Goal: Task Accomplishment & Management: Complete application form

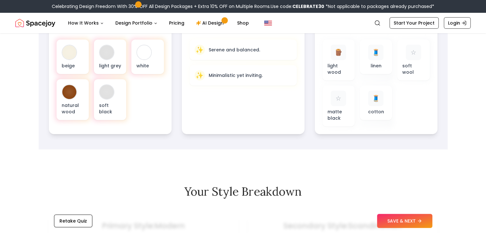
click at [401, 219] on button "SAVE & NEXT" at bounding box center [404, 221] width 55 height 14
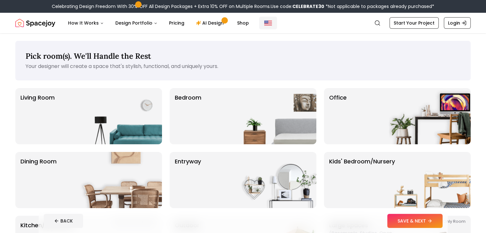
click at [266, 22] on img "Global" at bounding box center [268, 23] width 8 height 8
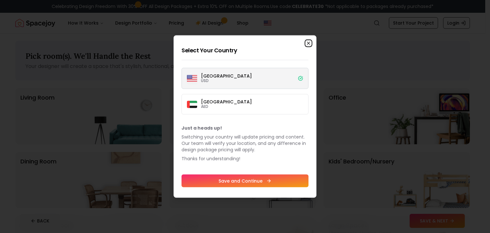
click at [309, 41] on icon "button" at bounding box center [308, 43] width 5 height 5
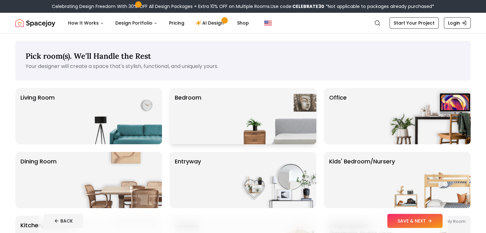
click at [236, 118] on img at bounding box center [275, 116] width 82 height 56
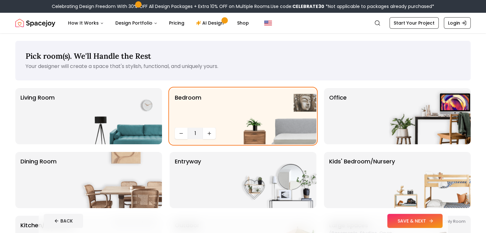
click at [424, 218] on button "SAVE & NEXT" at bounding box center [414, 221] width 55 height 14
